Goal: Transaction & Acquisition: Purchase product/service

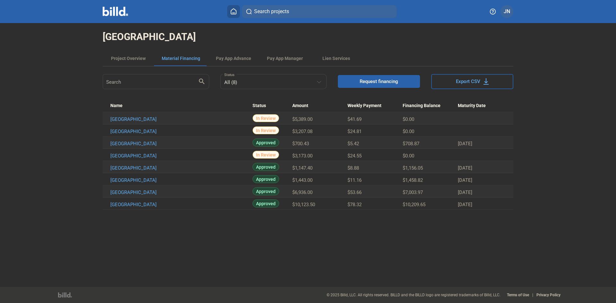
click at [362, 82] on span "Request financing" at bounding box center [378, 81] width 38 height 6
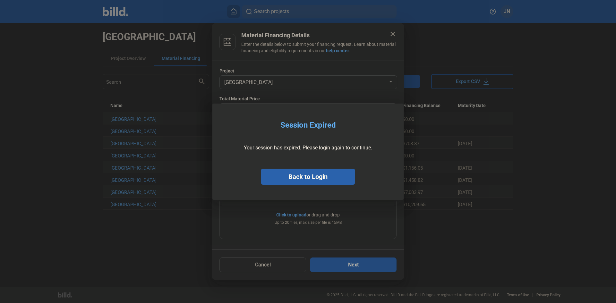
click at [318, 177] on button "Back to Login" at bounding box center [308, 177] width 94 height 16
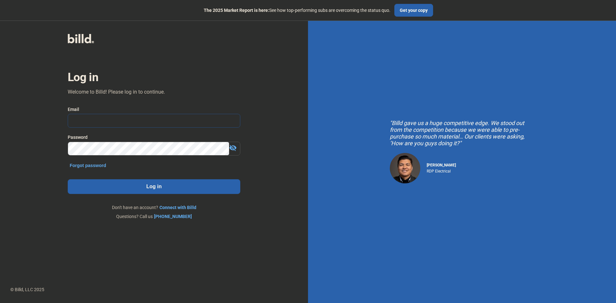
type input "[PERSON_NAME][EMAIL_ADDRESS][DOMAIN_NAME]"
click at [167, 186] on button "Log in" at bounding box center [154, 186] width 173 height 15
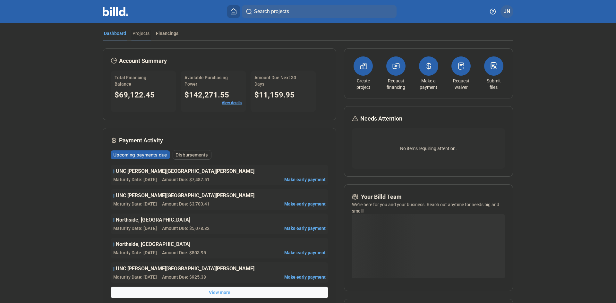
click at [133, 34] on div "Projects" at bounding box center [140, 33] width 17 height 6
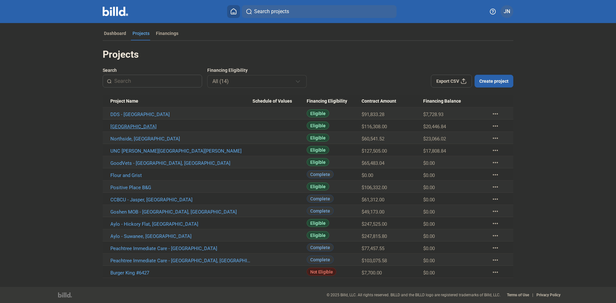
click at [154, 129] on link "[GEOGRAPHIC_DATA]" at bounding box center [181, 127] width 142 height 6
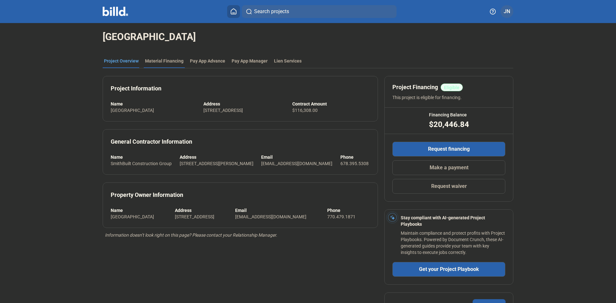
click at [155, 63] on div "Material Financing" at bounding box center [164, 61] width 38 height 6
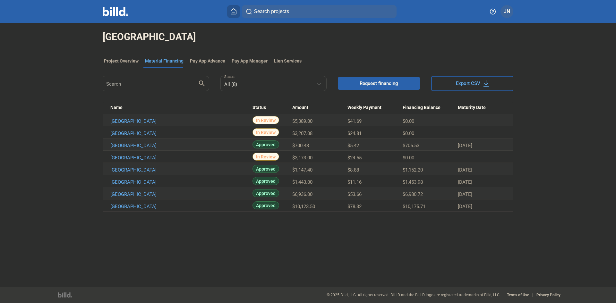
click at [371, 88] on button "Request financing" at bounding box center [379, 83] width 82 height 13
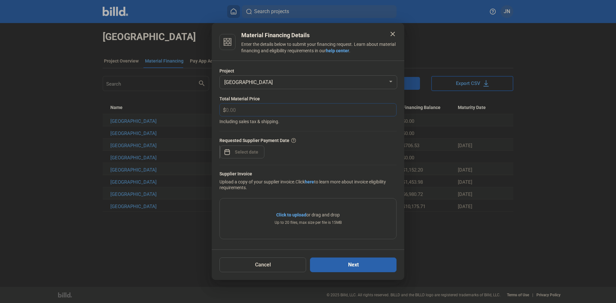
click at [242, 111] on input "text" at bounding box center [311, 110] width 170 height 13
type input "2,128.00"
click at [233, 152] on div "close Material Financing Details Enter the details below to submit your financi…" at bounding box center [308, 151] width 616 height 303
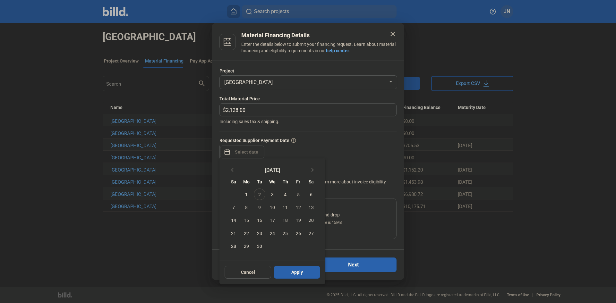
click at [261, 207] on span "9" at bounding box center [260, 207] width 12 height 12
click at [297, 273] on span "Apply" at bounding box center [297, 272] width 12 height 6
type input "Sep 09, 2025"
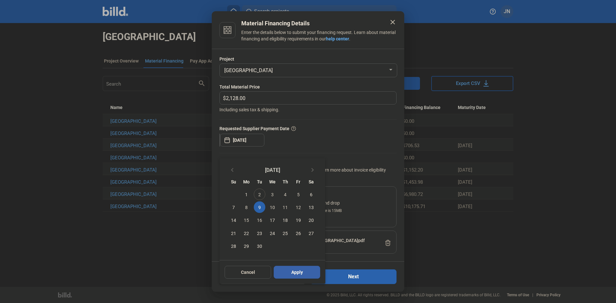
click at [303, 272] on button "Apply" at bounding box center [297, 272] width 47 height 13
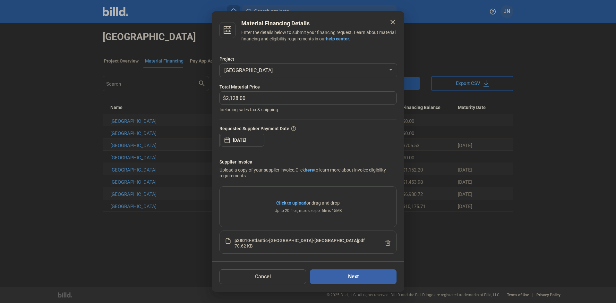
click at [347, 277] on button "Next" at bounding box center [353, 276] width 87 height 15
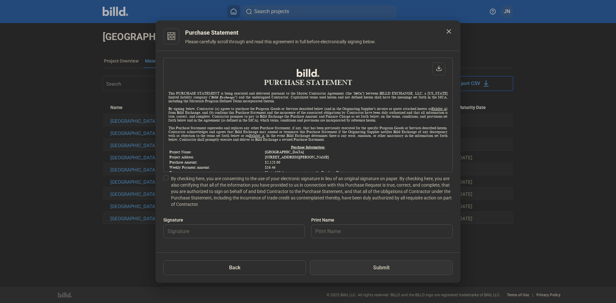
scroll to position [0, 0]
click at [166, 179] on span at bounding box center [165, 177] width 5 height 5
click at [0, 0] on input "By checking here, you are consenting to the use of your electronic signature in…" at bounding box center [0, 0] width 0 height 0
click at [179, 235] on input "text" at bounding box center [234, 231] width 141 height 13
type input "[PERSON_NAME]"
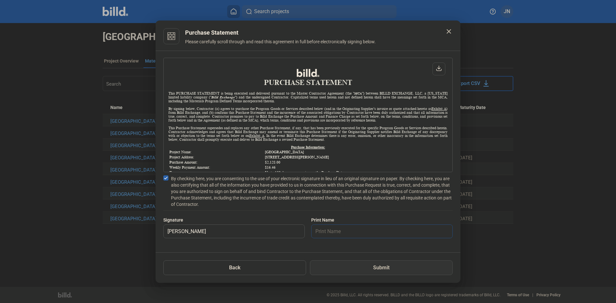
type input "[PERSON_NAME]"
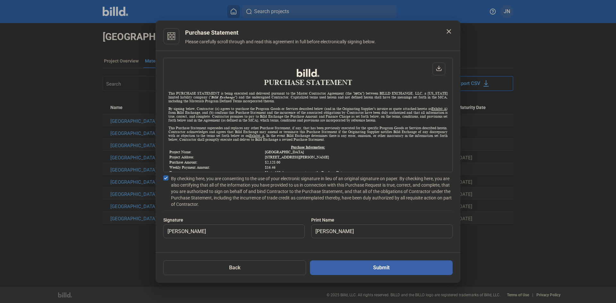
click at [336, 266] on button "Submit" at bounding box center [381, 267] width 143 height 15
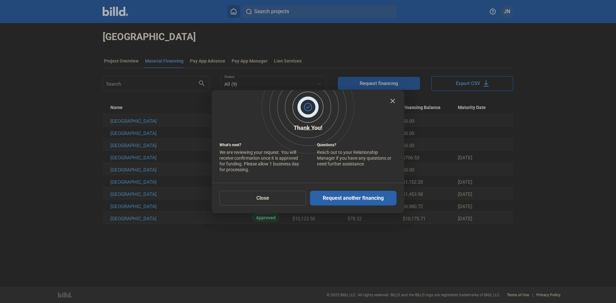
click at [393, 101] on mat-icon "close" at bounding box center [393, 101] width 8 height 8
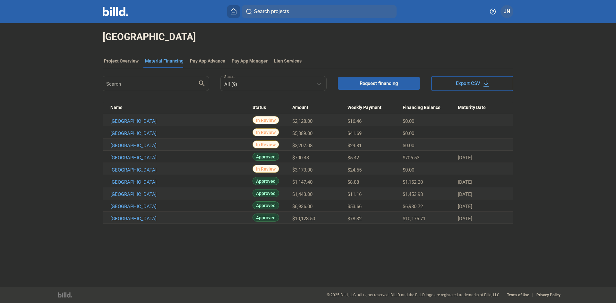
click at [233, 12] on icon at bounding box center [233, 11] width 6 height 6
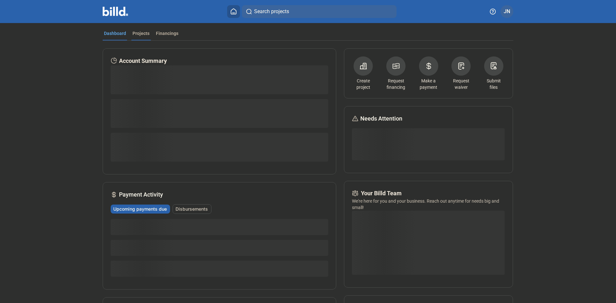
click at [140, 36] on div "Projects" at bounding box center [140, 33] width 17 height 6
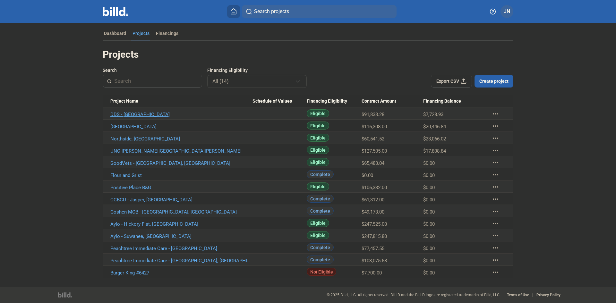
click at [125, 114] on link "DDS - [GEOGRAPHIC_DATA]" at bounding box center [181, 115] width 142 height 6
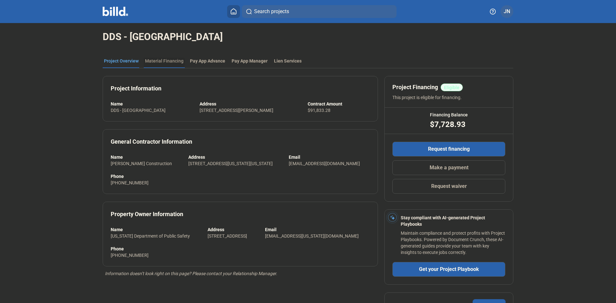
click at [158, 61] on div "Material Financing" at bounding box center [164, 61] width 38 height 6
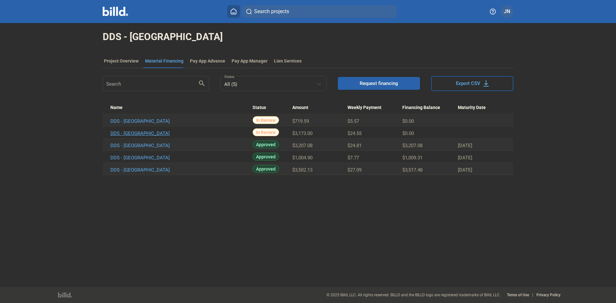
click at [122, 131] on link "DDS - [GEOGRAPHIC_DATA]" at bounding box center [181, 134] width 142 height 6
click at [132, 148] on link "DDS - [GEOGRAPHIC_DATA]" at bounding box center [181, 146] width 142 height 6
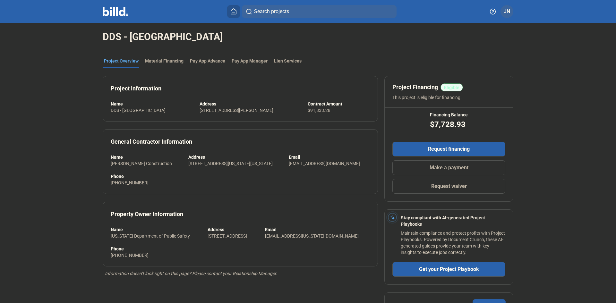
click at [231, 12] on icon at bounding box center [233, 11] width 6 height 6
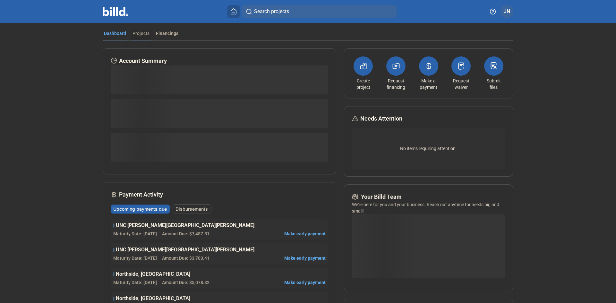
click at [140, 31] on div "Projects" at bounding box center [140, 33] width 17 height 6
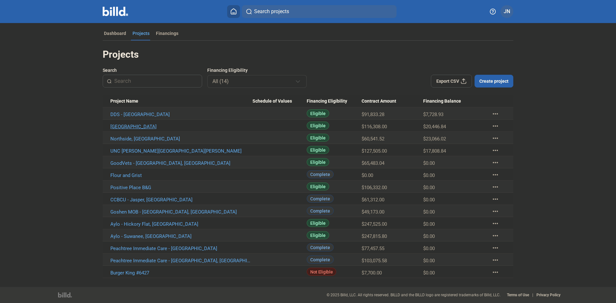
click at [141, 127] on link "[GEOGRAPHIC_DATA]" at bounding box center [181, 127] width 142 height 6
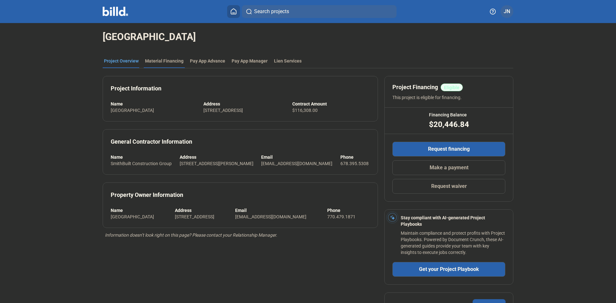
click at [159, 63] on div "Material Financing" at bounding box center [164, 61] width 38 height 6
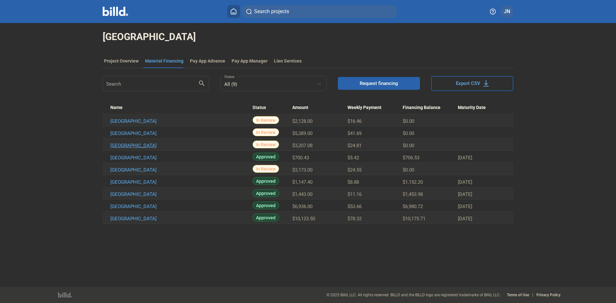
click at [165, 146] on link "Woodstock High School_MF_7" at bounding box center [181, 146] width 142 height 6
click at [275, 11] on span "Search projects" at bounding box center [271, 12] width 35 height 8
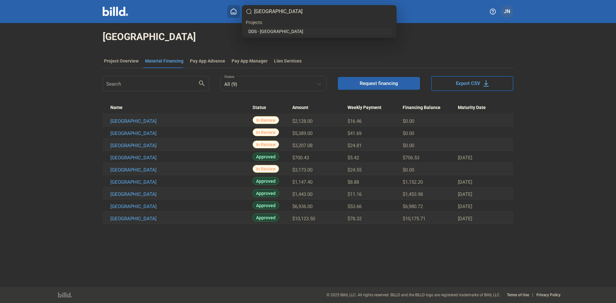
type input "rome"
click at [274, 30] on link "DDS - [GEOGRAPHIC_DATA]" at bounding box center [319, 31] width 144 height 6
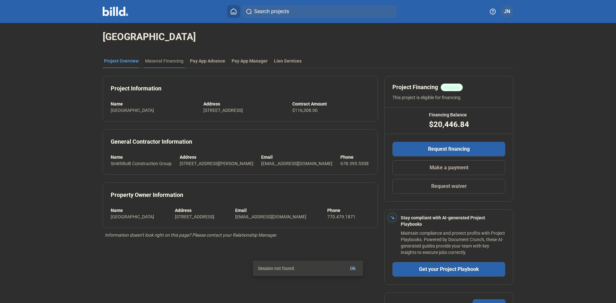
click at [167, 63] on div "Material Financing" at bounding box center [164, 61] width 38 height 6
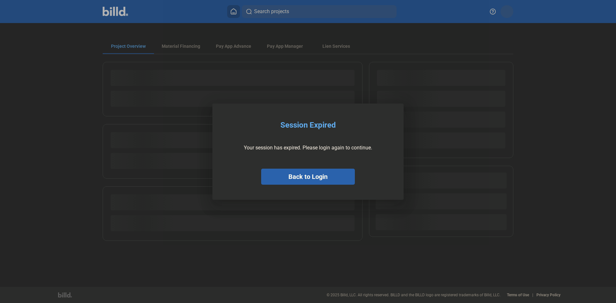
click at [297, 174] on button "Back to Login" at bounding box center [308, 177] width 94 height 16
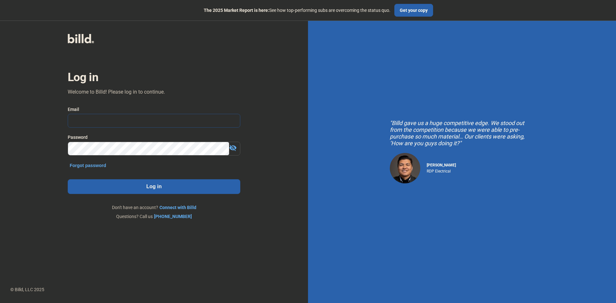
type input "[PERSON_NAME][EMAIL_ADDRESS][DOMAIN_NAME]"
click at [173, 188] on button "Log in" at bounding box center [154, 186] width 173 height 15
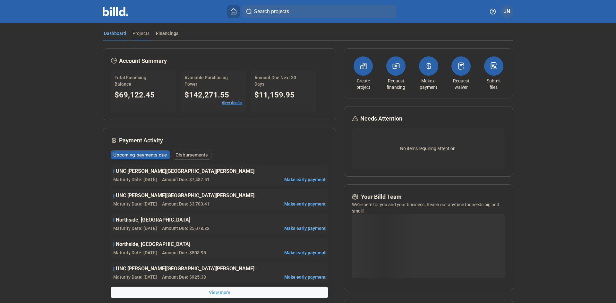
click at [145, 31] on div "Projects" at bounding box center [140, 33] width 17 height 6
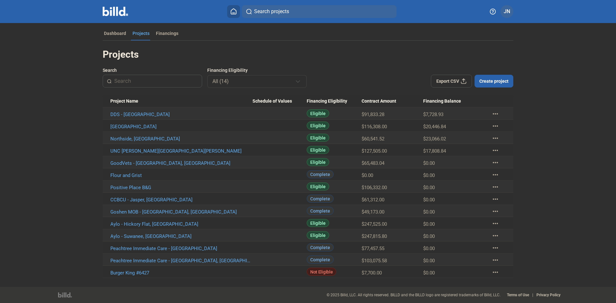
click at [123, 108] on Name "DDS - [GEOGRAPHIC_DATA]" at bounding box center [178, 113] width 150 height 12
click at [125, 114] on link "DDS - [GEOGRAPHIC_DATA]" at bounding box center [181, 115] width 142 height 6
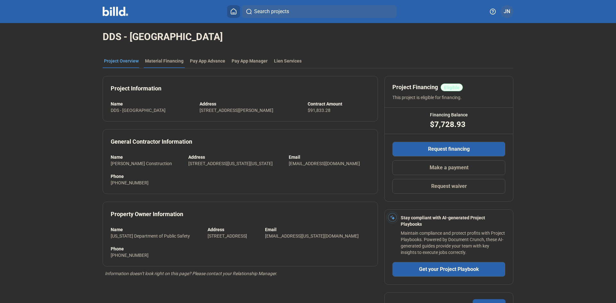
click at [153, 64] on div "Material Financing" at bounding box center [164, 61] width 38 height 6
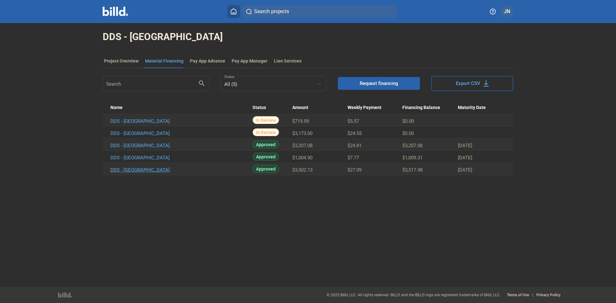
click at [140, 170] on link "DDS - [GEOGRAPHIC_DATA]" at bounding box center [181, 170] width 142 height 6
